Goal: Task Accomplishment & Management: Use online tool/utility

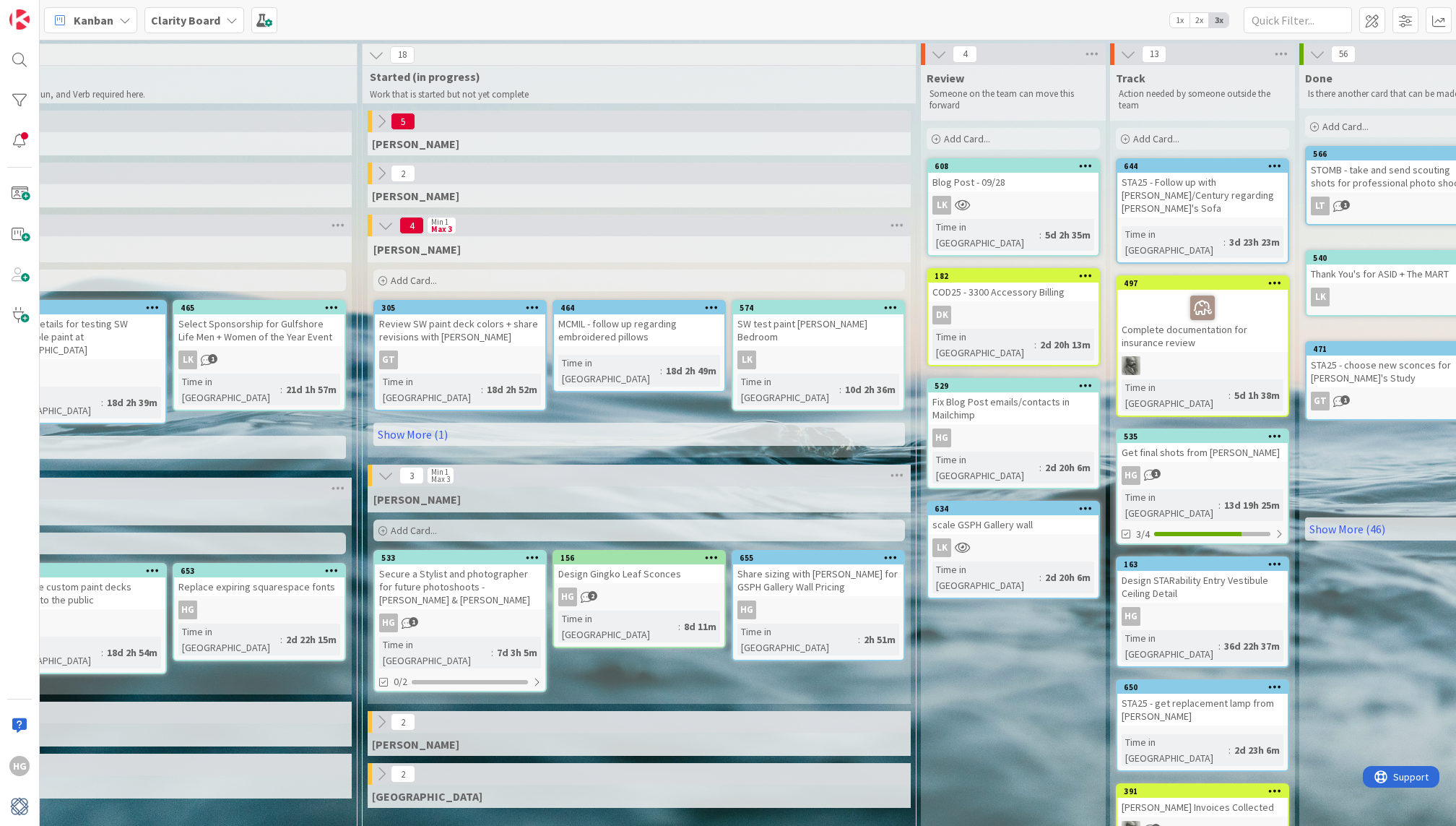
scroll to position [0, 1177]
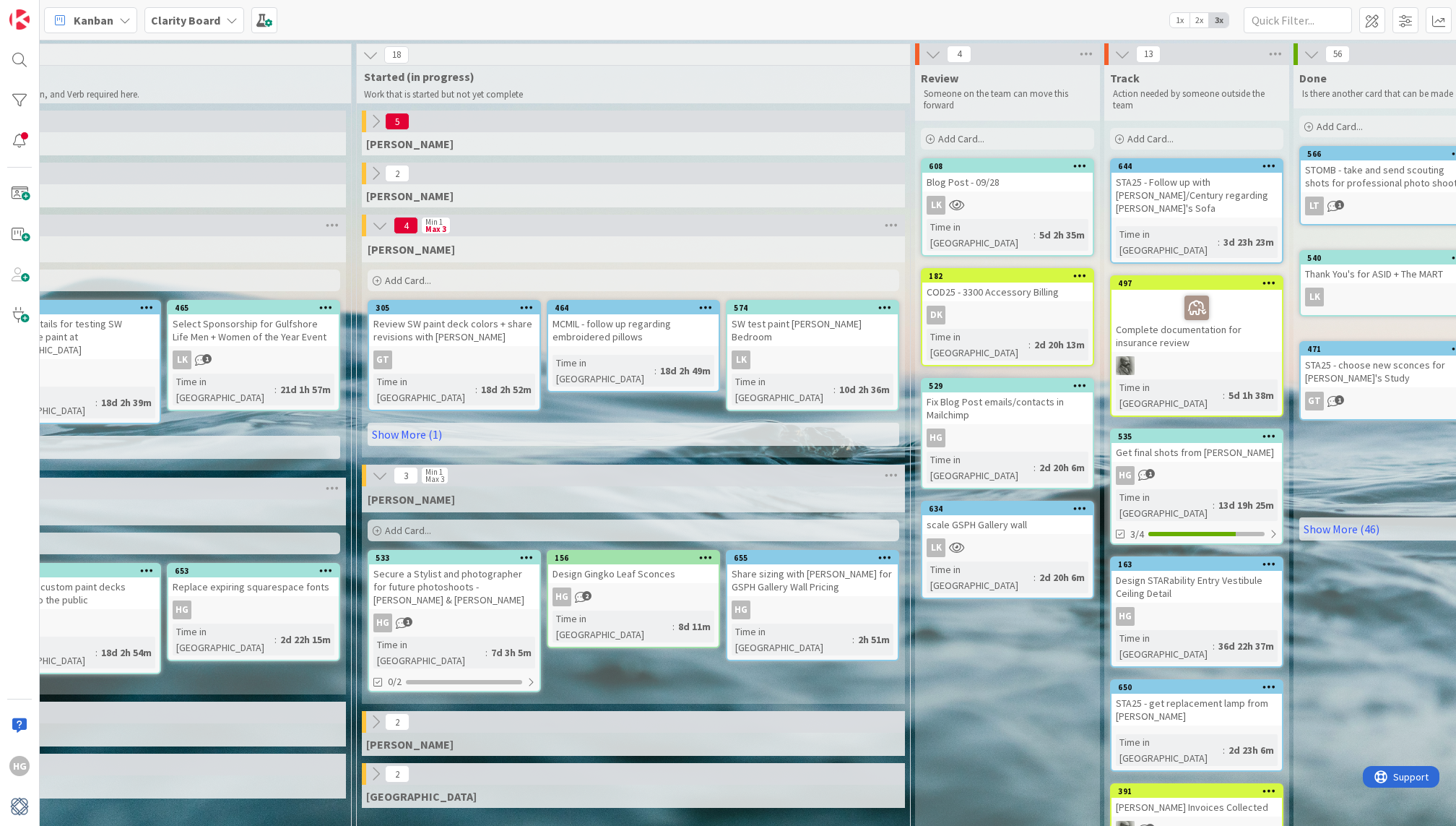
click at [1039, 131] on div "Add Card..." at bounding box center [1008, 138] width 173 height 21
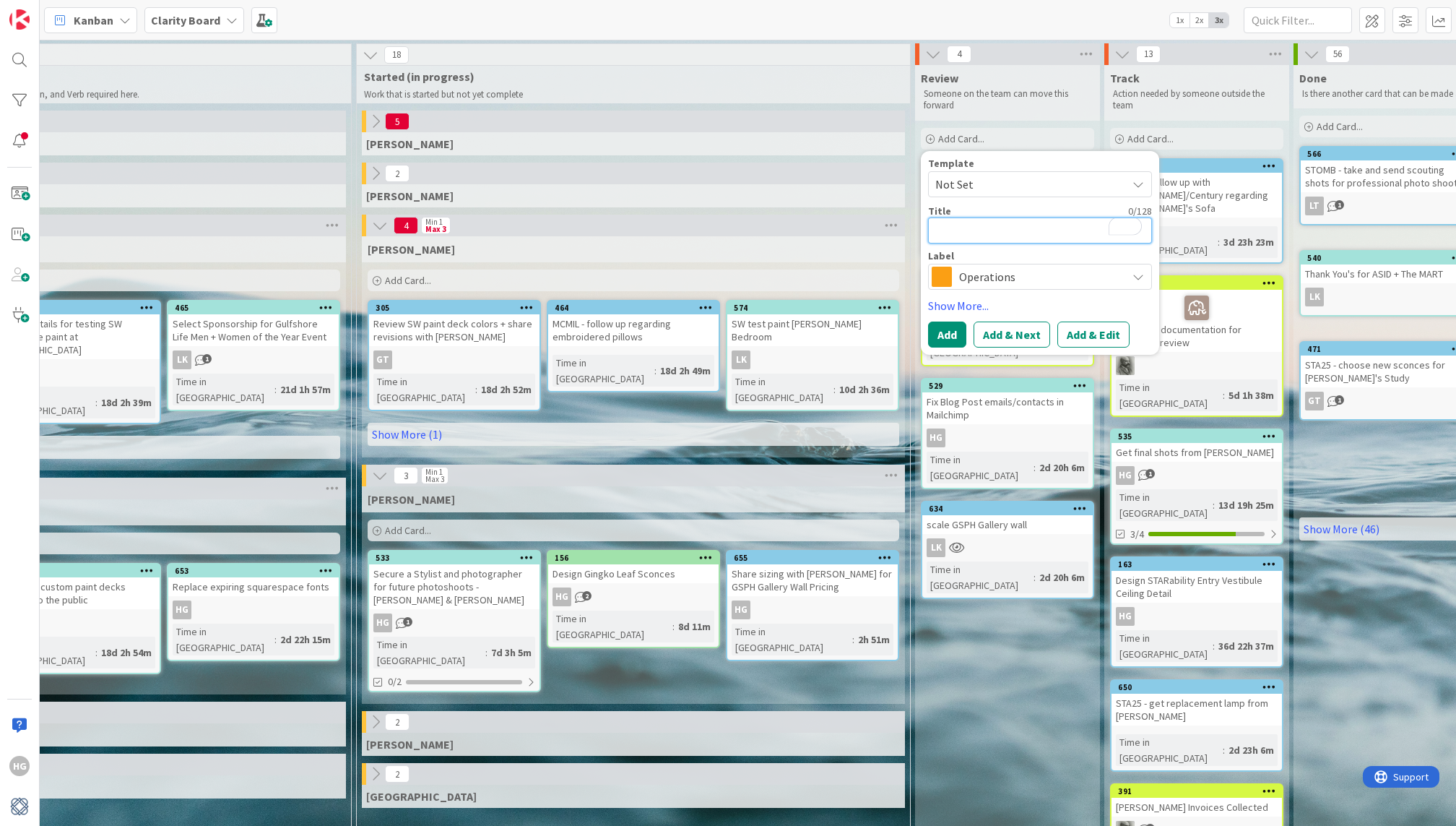
type textarea "x"
type textarea "A"
type textarea "x"
type textarea "Ad"
type textarea "x"
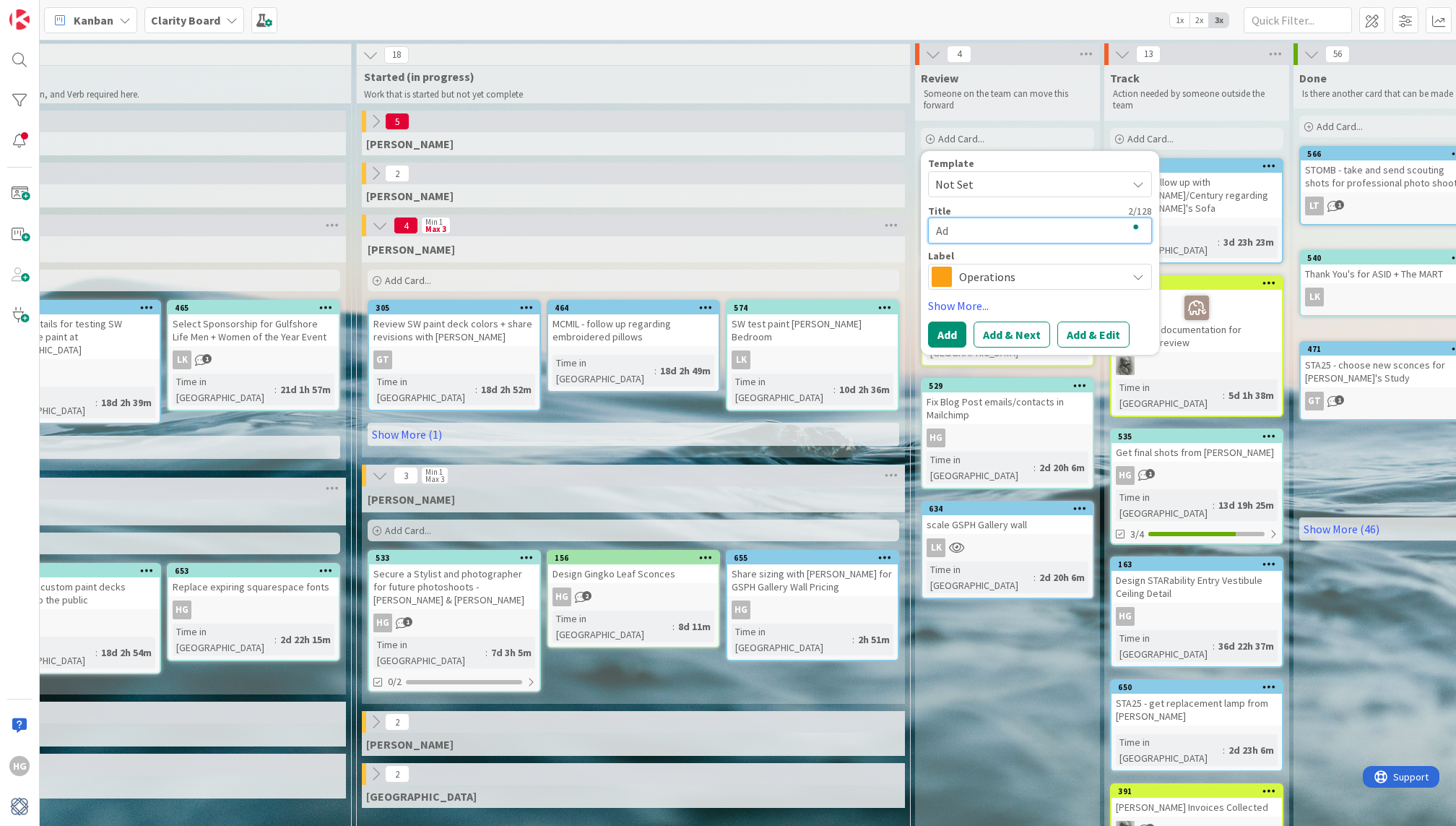
type textarea "Ad"
type textarea "x"
type textarea "Ad pl"
type textarea "x"
type textarea "Ad pla"
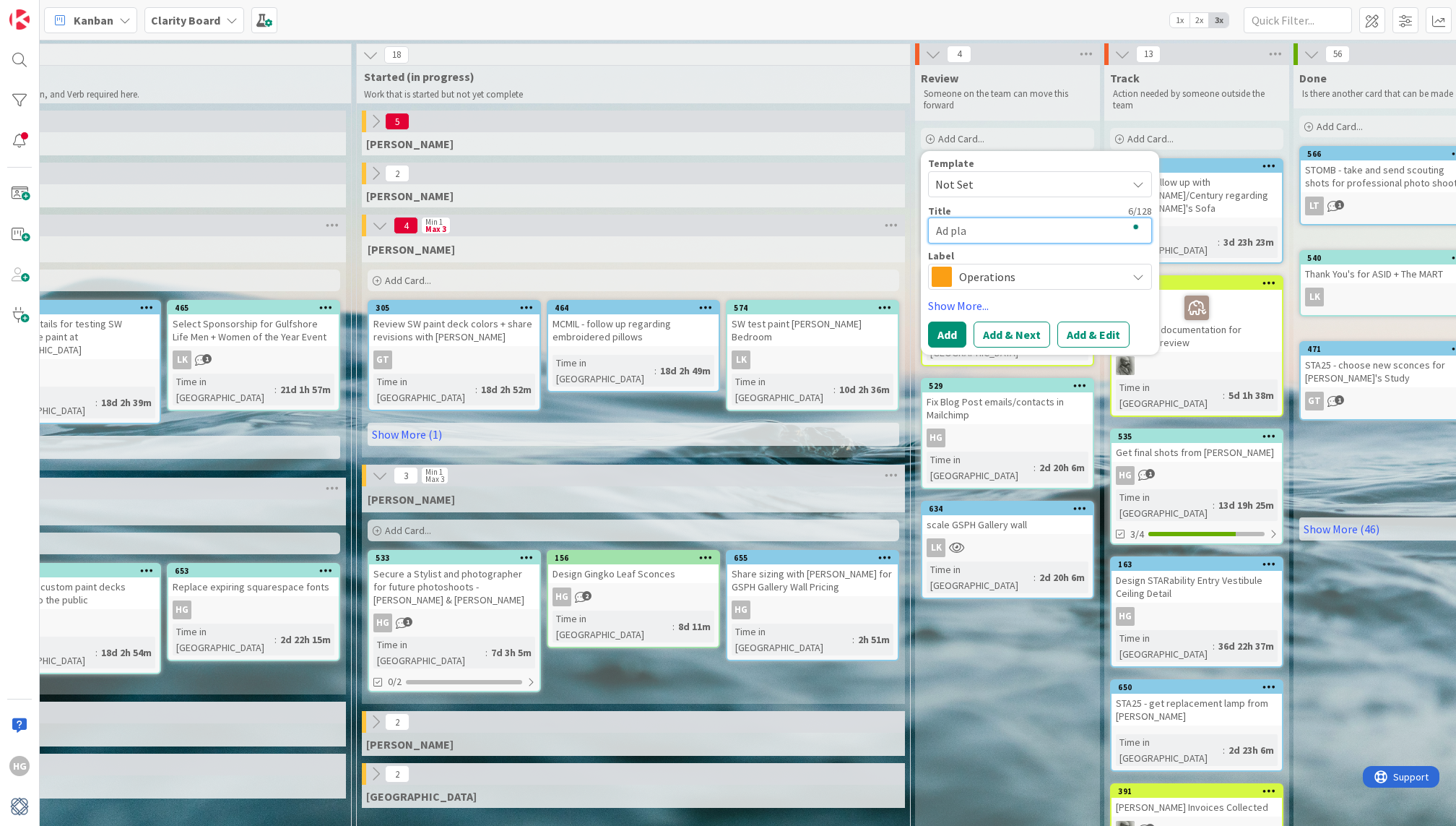
type textarea "x"
type textarea "Ad plac"
type textarea "x"
type textarea "Ad place"
type textarea "x"
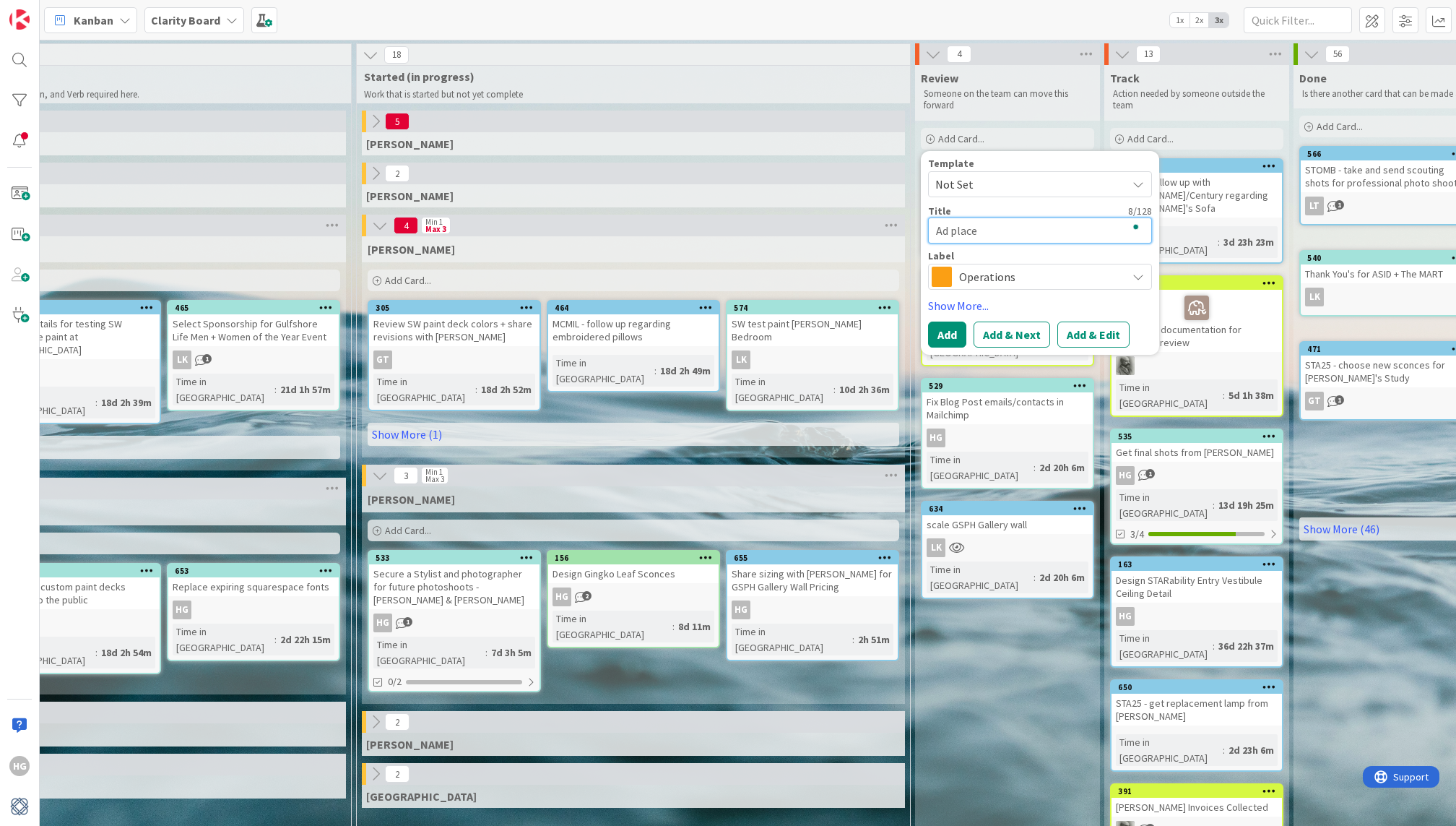
type textarea "Ad placee"
type textarea "x"
type textarea "Ad placeem"
type textarea "x"
type textarea "Ad placeemnt"
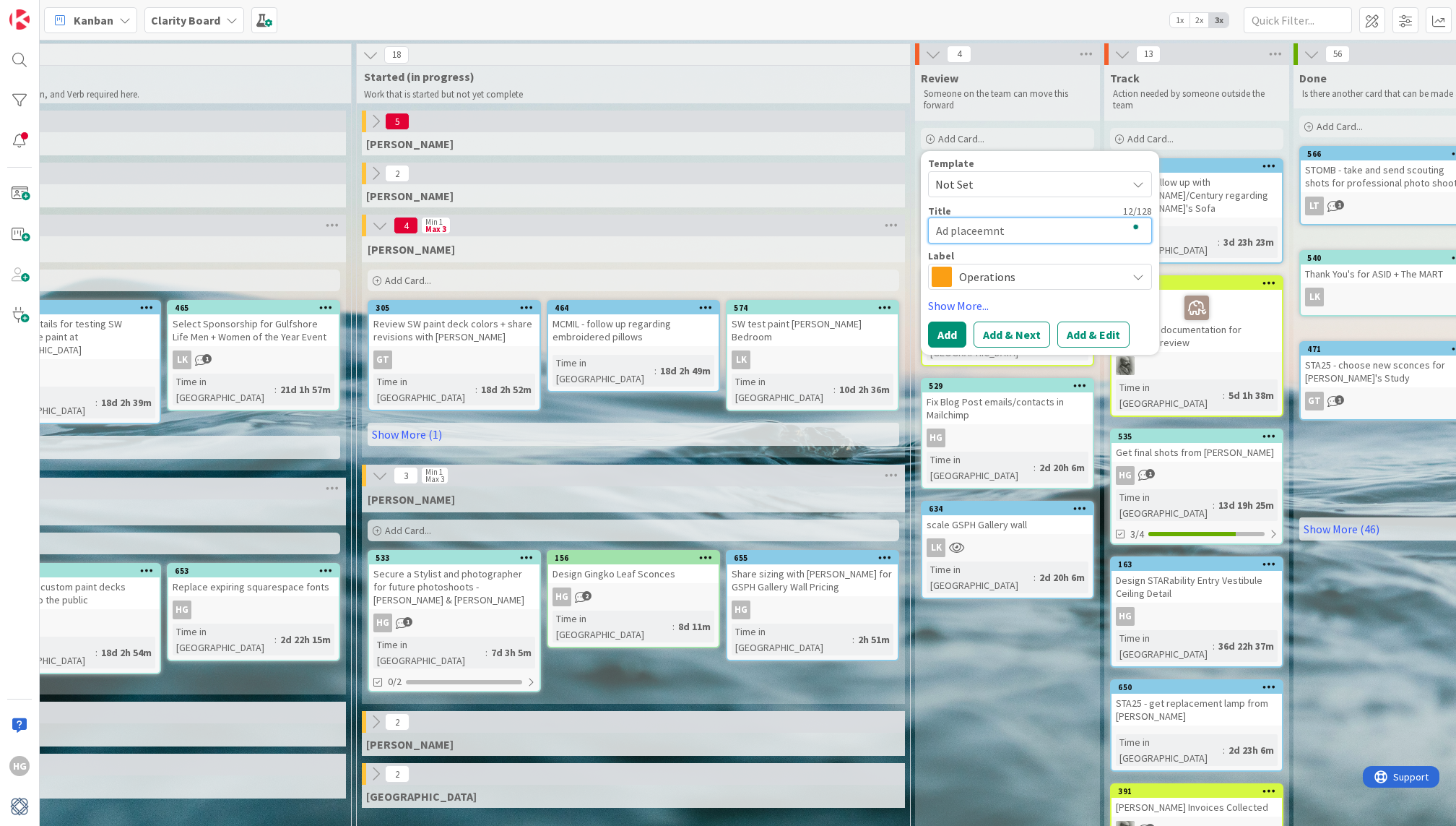
type textarea "x"
type textarea "Ad placeemnt"
type textarea "x"
type textarea "Ad placeemnt i"
type textarea "x"
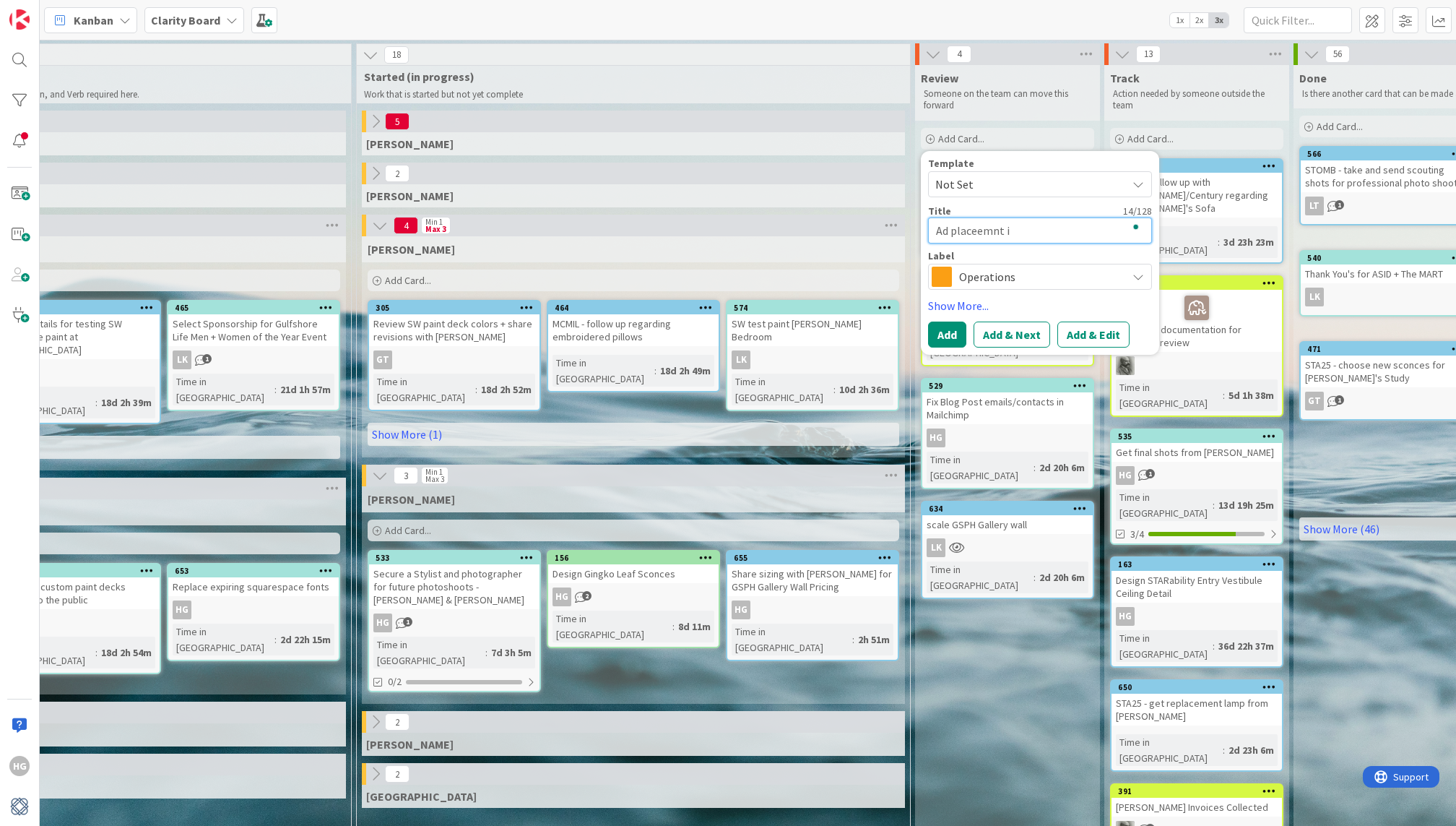
type textarea "Ad placeemnt in"
type textarea "x"
type textarea "Ad placeemnt in"
paste textarea "[GEOGRAPHIC_DATA] + Sarasota issue of Luxe Interiors + Design"
type textarea "x"
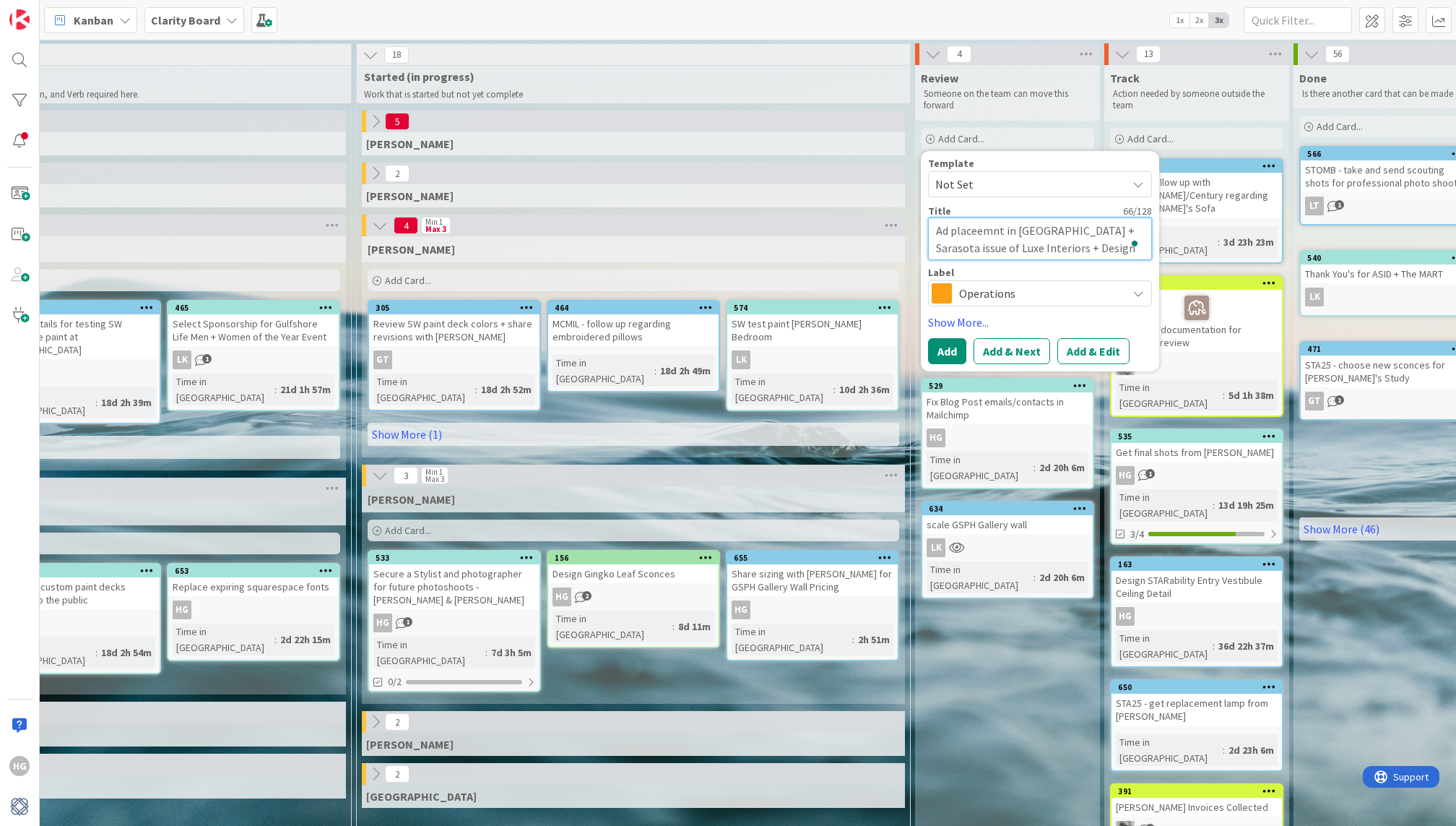
type textarea "Ad placeemnt in [GEOGRAPHIC_DATA] + Sarasota issue of Luxe Interiors + Design"
click at [1013, 295] on span "Operations" at bounding box center [1040, 293] width 161 height 21
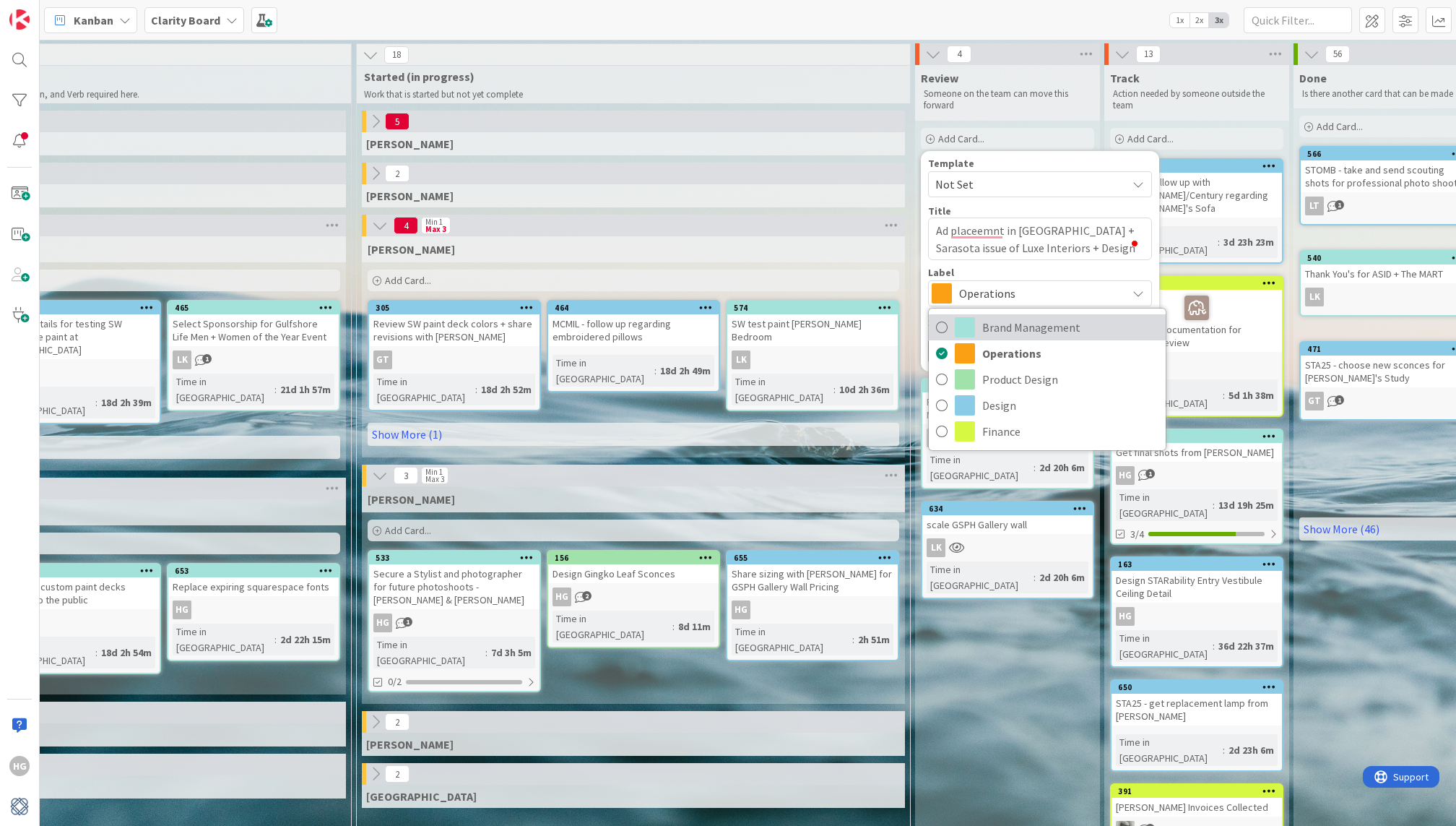
click at [1013, 330] on span "Brand Management" at bounding box center [1069, 327] width 176 height 21
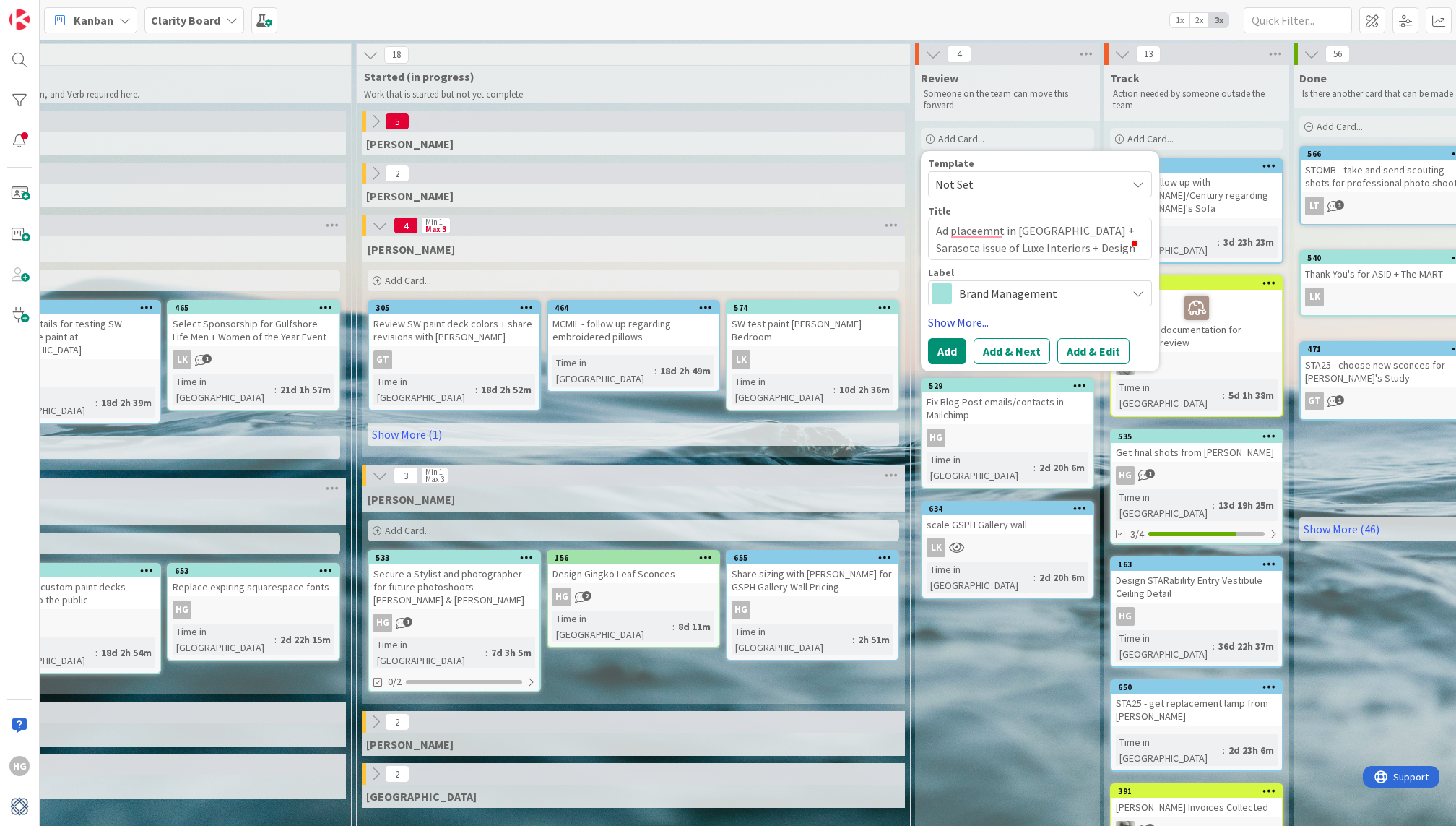
click at [956, 324] on link "Show More..." at bounding box center [1040, 321] width 224 height 17
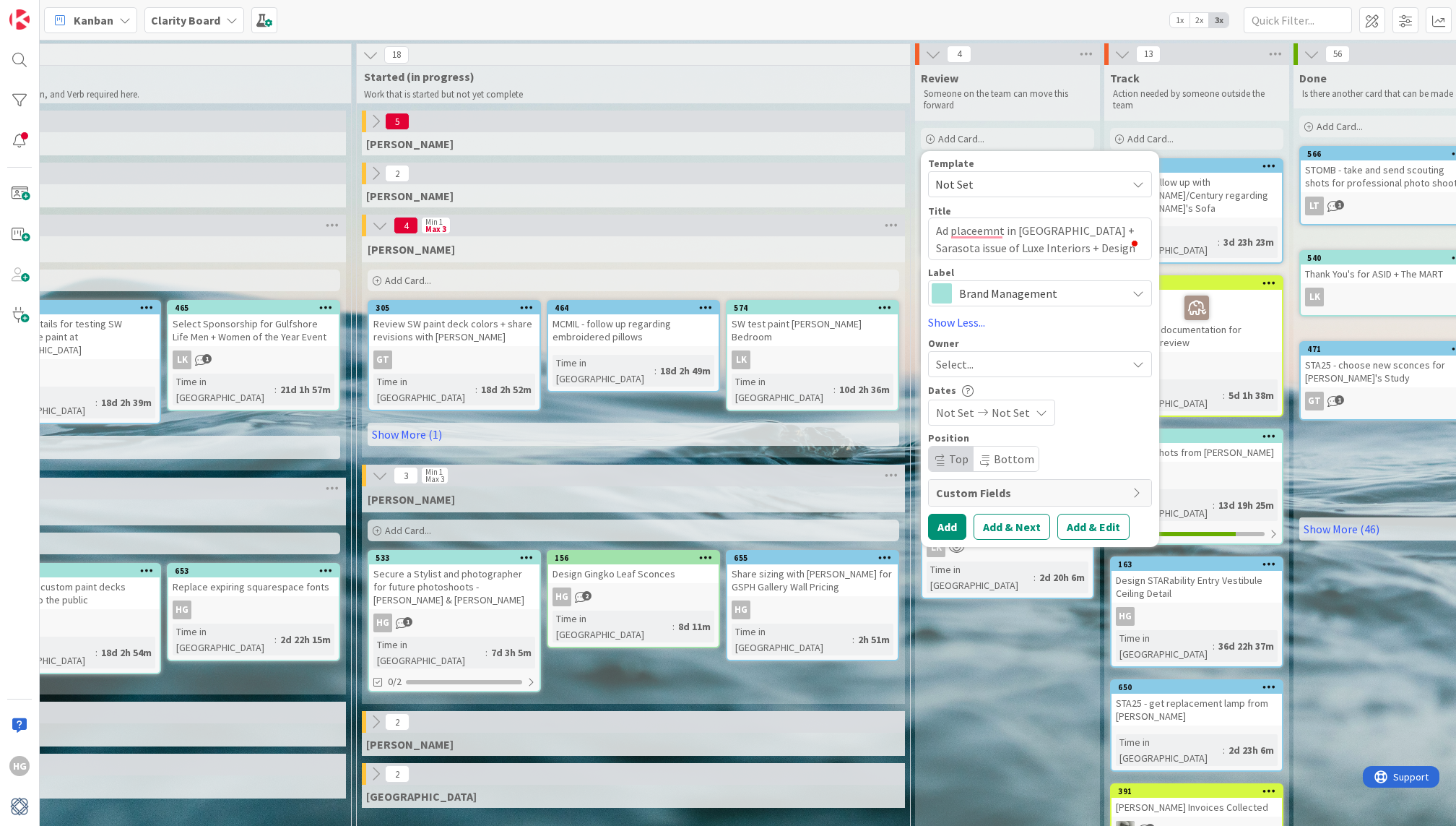
click at [967, 370] on span "Select..." at bounding box center [955, 363] width 37 height 17
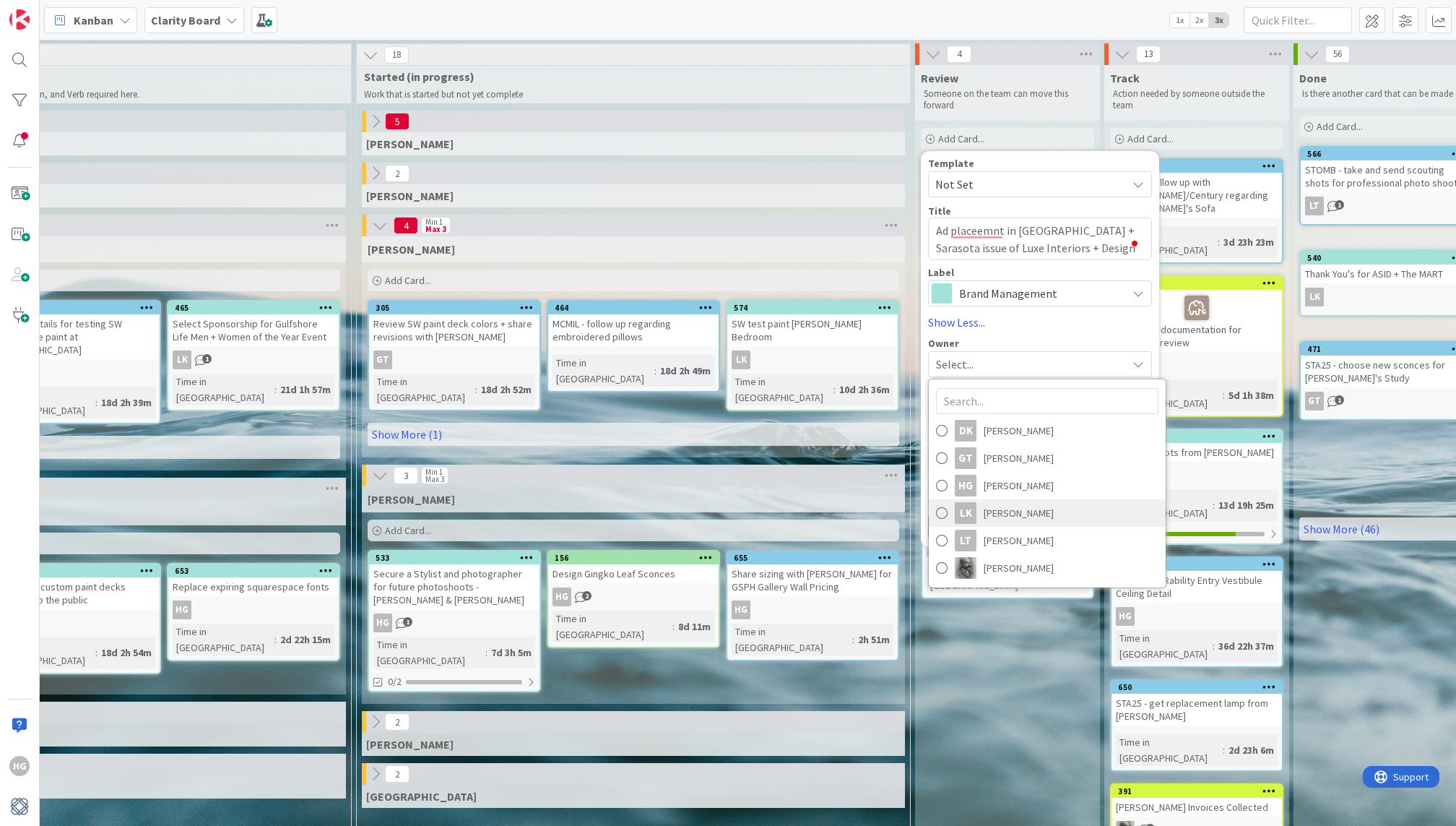
click at [972, 513] on div "LK" at bounding box center [966, 513] width 21 height 21
type textarea "x"
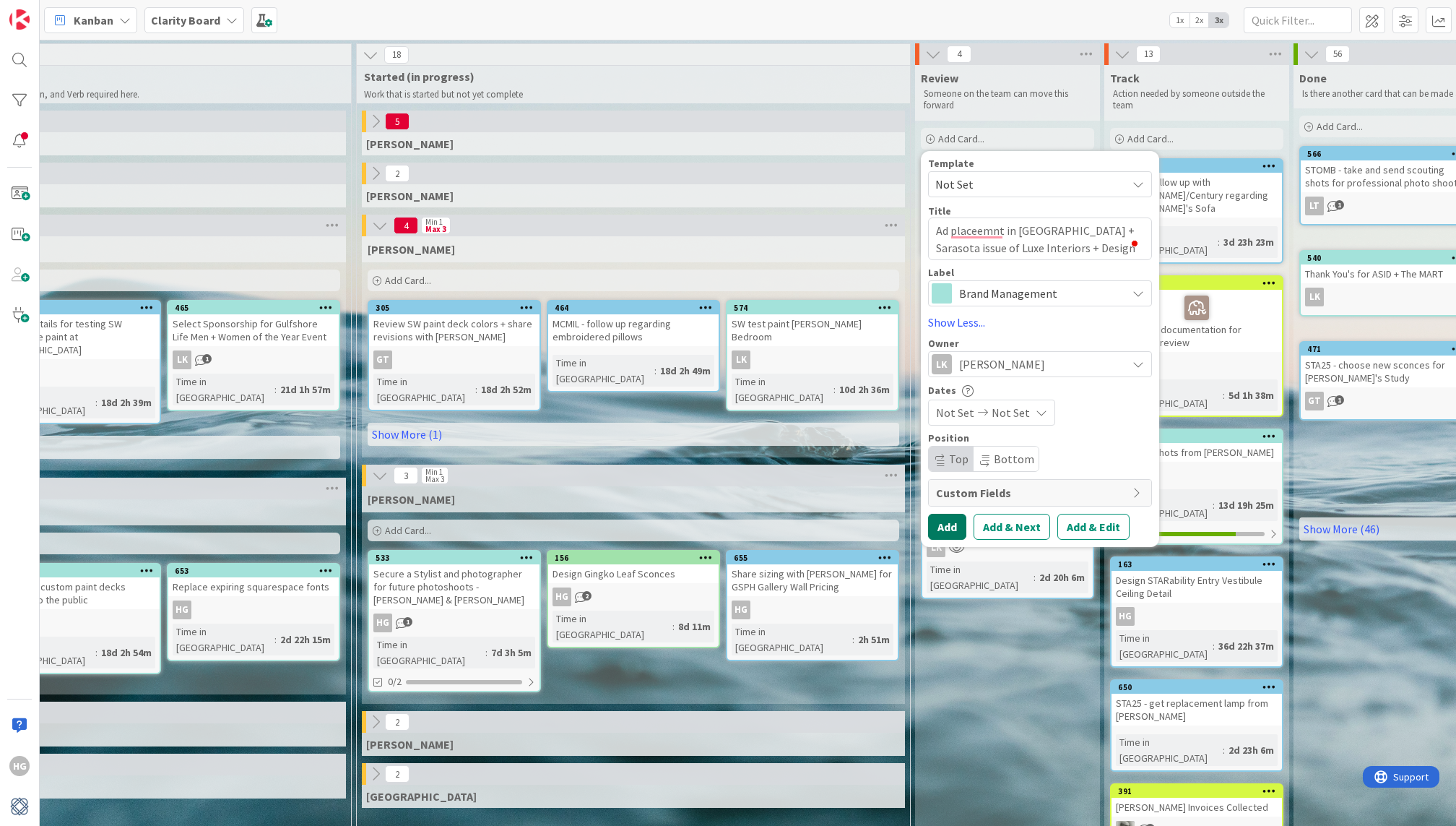
click at [941, 521] on button "Add" at bounding box center [947, 526] width 38 height 26
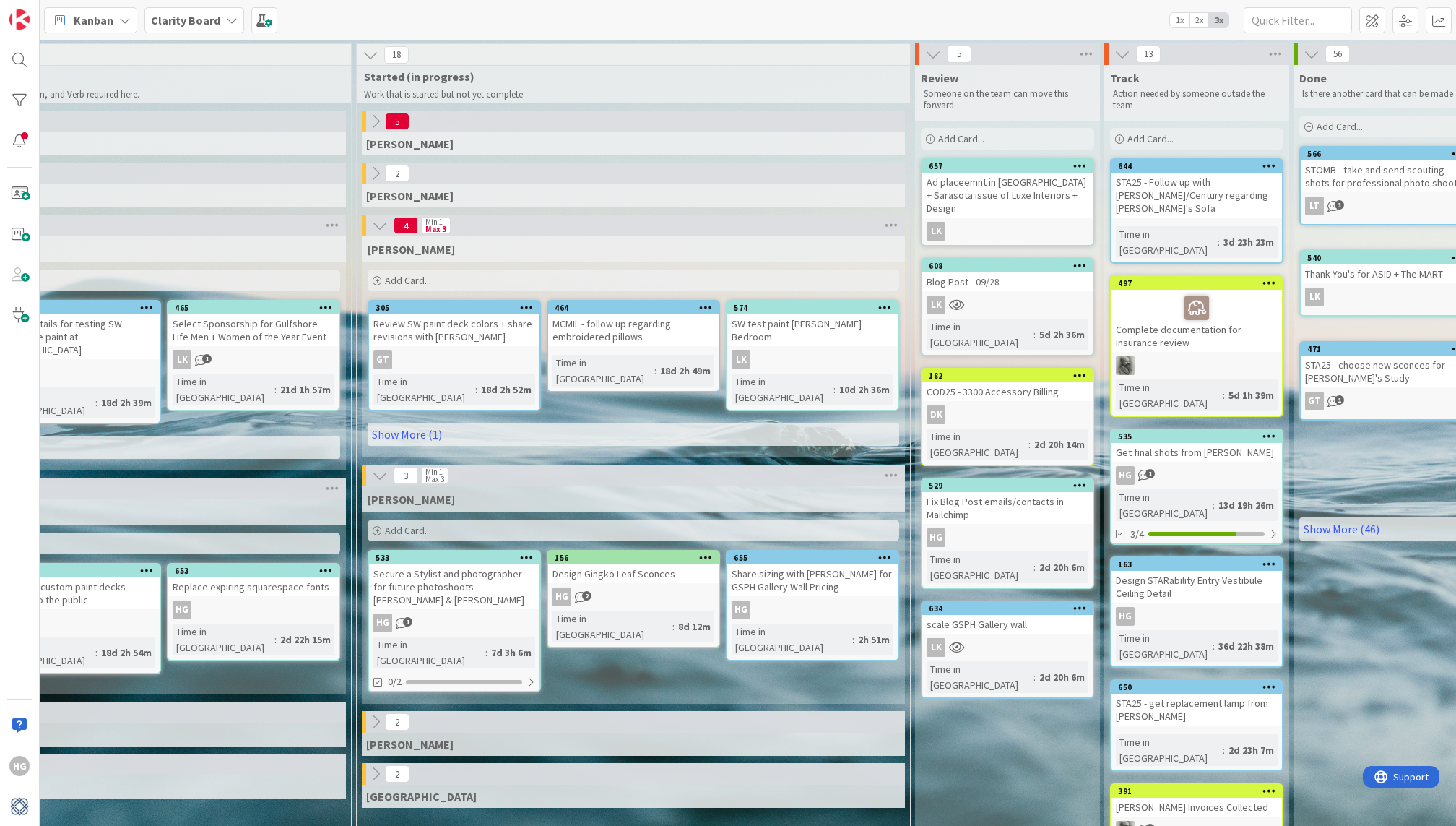
click at [1012, 177] on div "Ad placeemnt in [GEOGRAPHIC_DATA] + Sarasota issue of Luxe Interiors + Design" at bounding box center [1007, 195] width 171 height 45
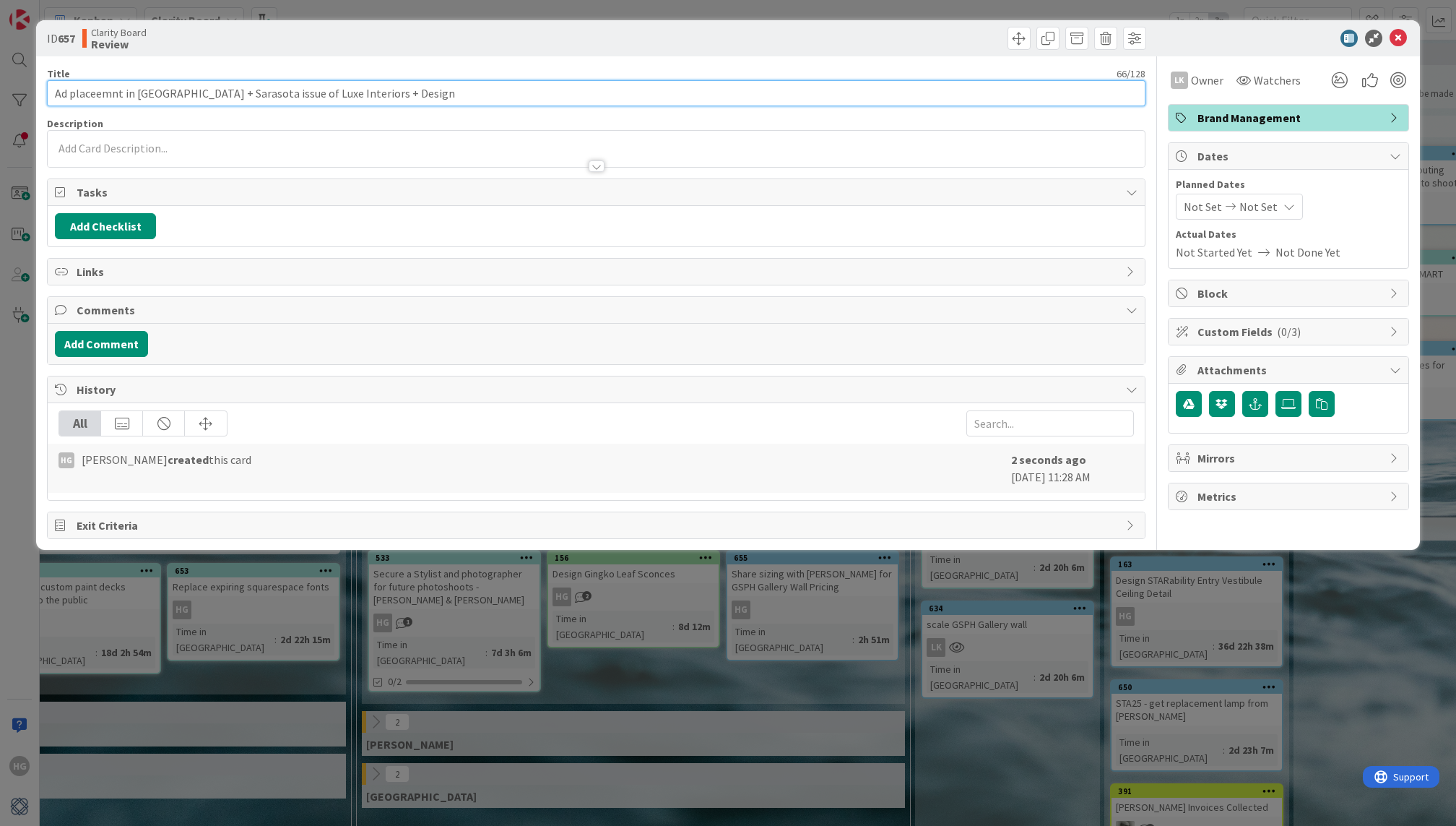
click at [96, 96] on input "Ad placeemnt in [GEOGRAPHIC_DATA] + Sarasota issue of Luxe Interiors + Design" at bounding box center [596, 93] width 1098 height 26
drag, startPoint x: 100, startPoint y: 92, endPoint x: 123, endPoint y: 94, distance: 23.1
click at [100, 92] on input "Ad placemnt in [GEOGRAPHIC_DATA] + Sarasota issue of Luxe Interiors + Design" at bounding box center [596, 93] width 1098 height 26
type input "Ad placement in [GEOGRAPHIC_DATA] + Sarasota issue of Luxe Interiors + Design"
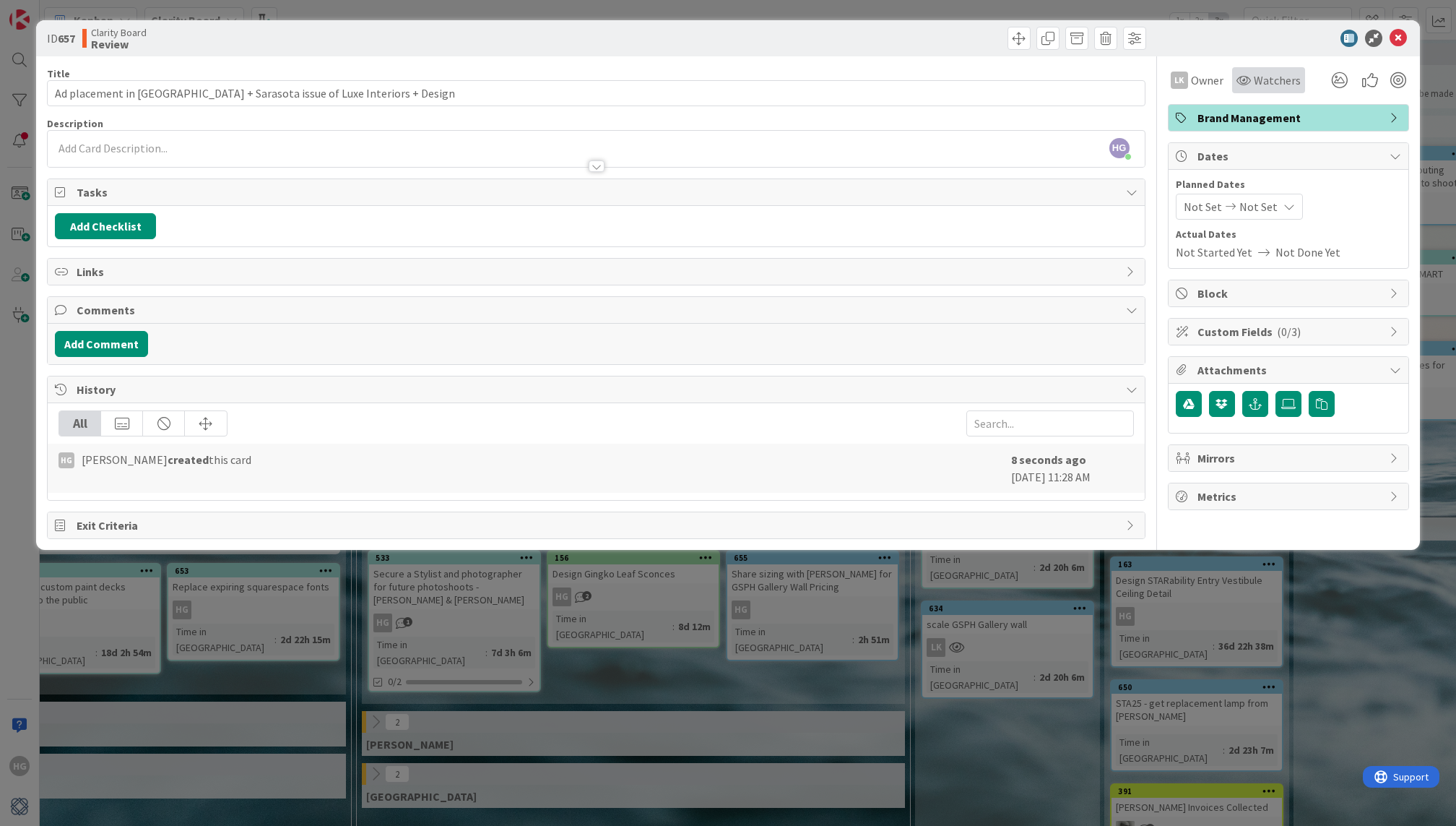
click at [1282, 70] on div "Watchers" at bounding box center [1269, 79] width 73 height 26
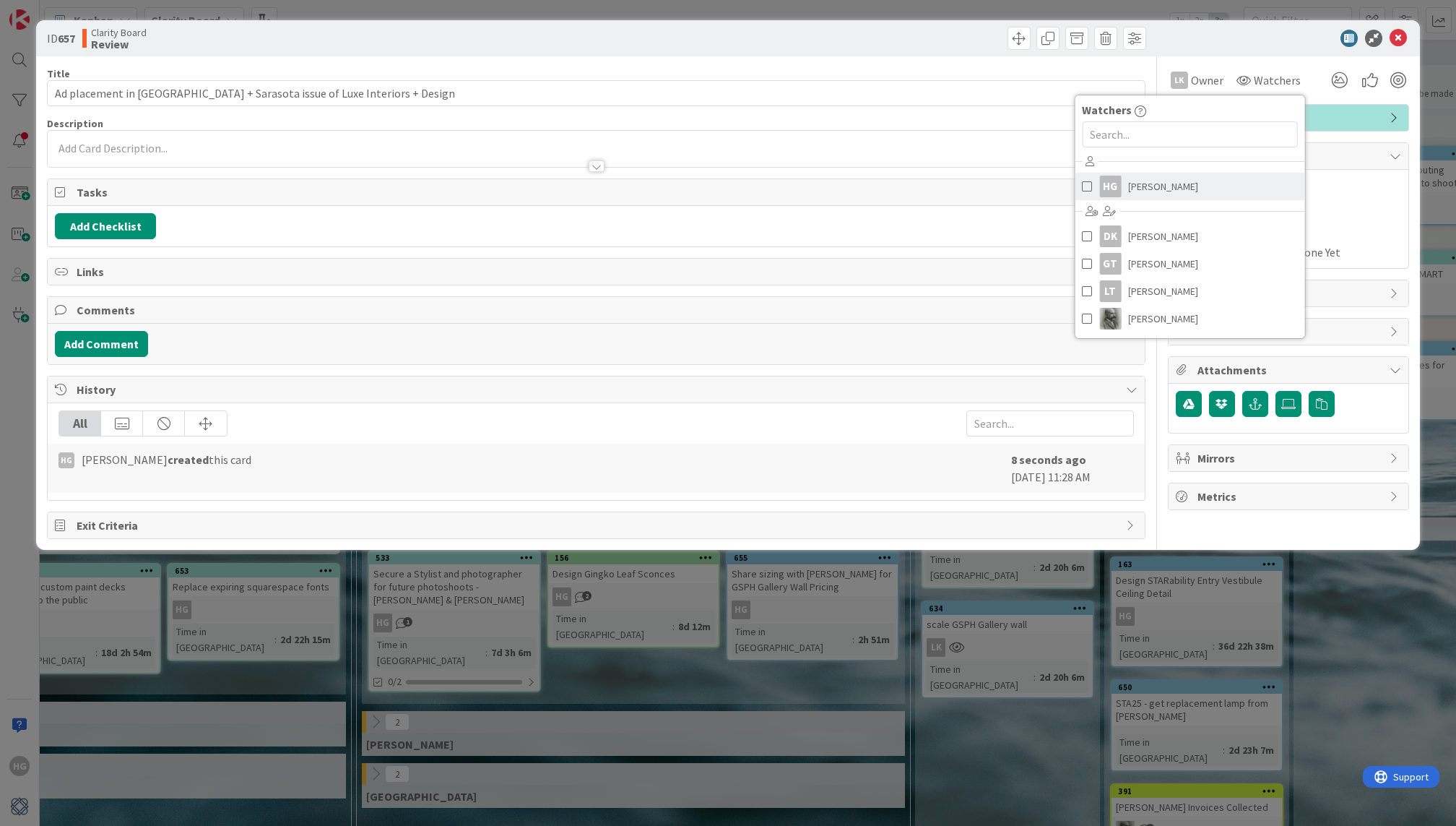
click at [1145, 182] on span "[PERSON_NAME]" at bounding box center [1163, 187] width 70 height 21
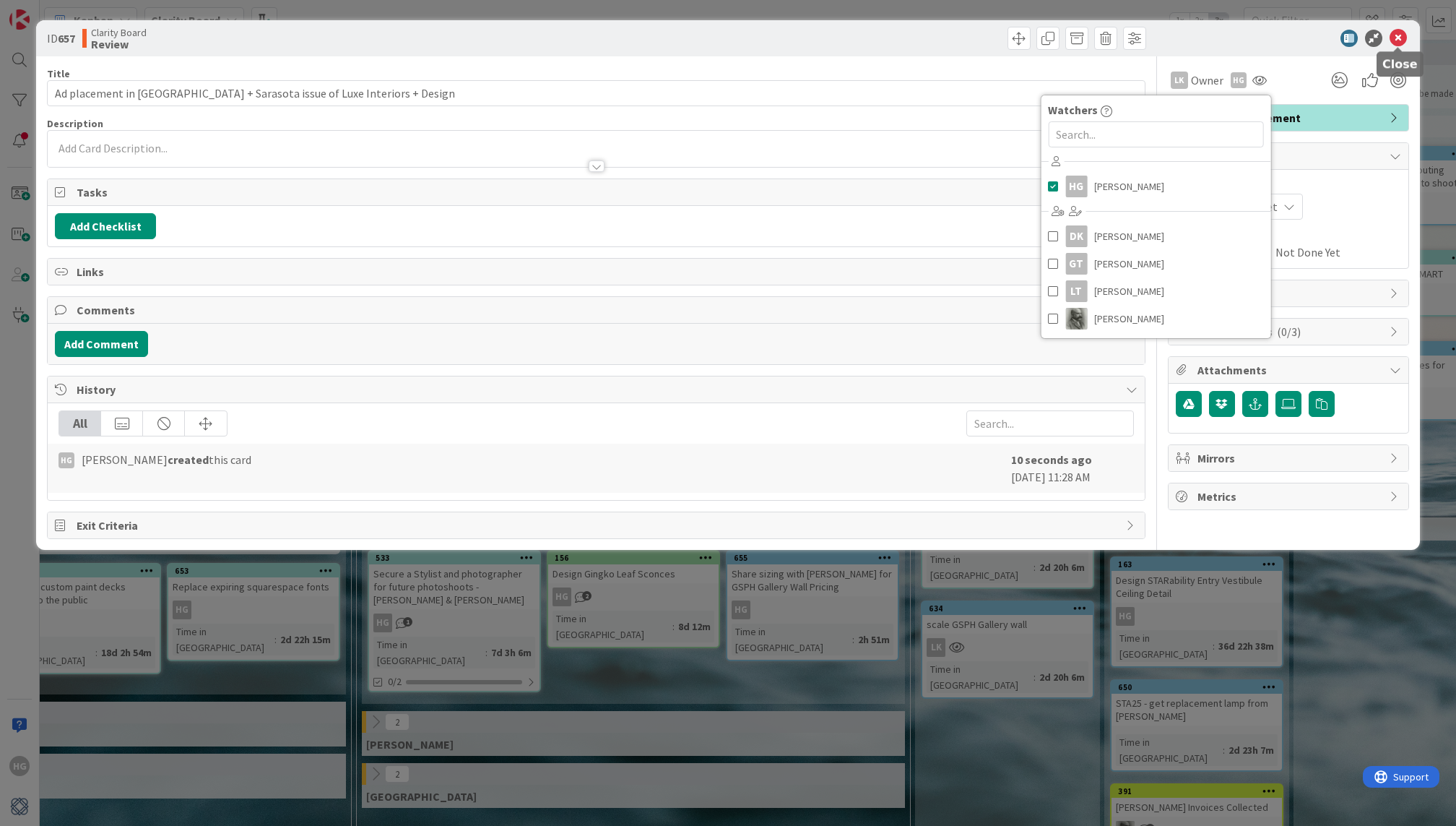
click at [1402, 33] on icon at bounding box center [1398, 38] width 17 height 17
